Goal: Navigation & Orientation: Find specific page/section

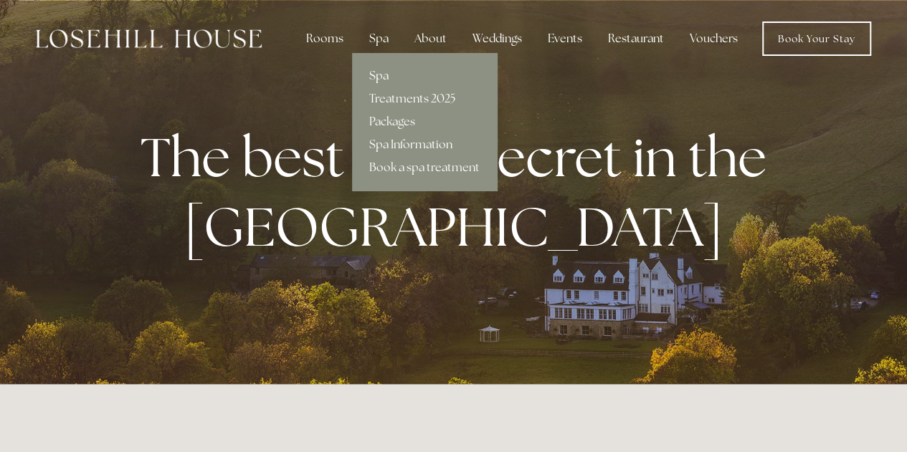
click at [381, 75] on link "Spa" at bounding box center [424, 76] width 145 height 23
